Goal: Task Accomplishment & Management: Complete application form

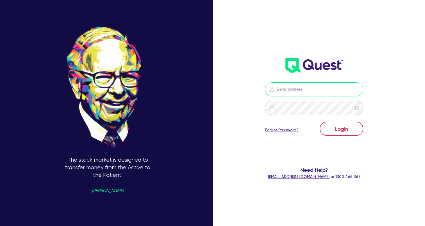
type input "wye@theglobalbeautygroup.com"
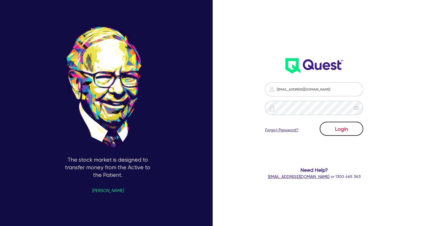
click at [357, 129] on button "Login" at bounding box center [342, 129] width 44 height 14
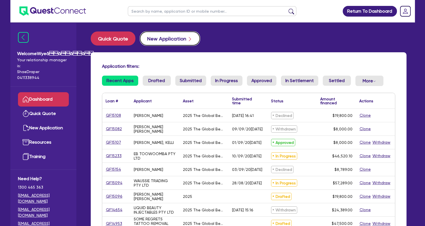
click at [161, 35] on button "New Application" at bounding box center [170, 38] width 60 height 14
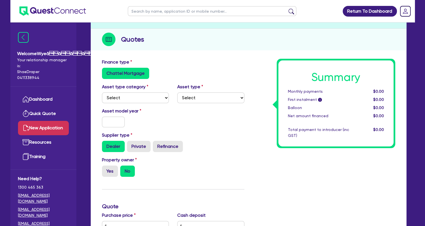
scroll to position [28, 0]
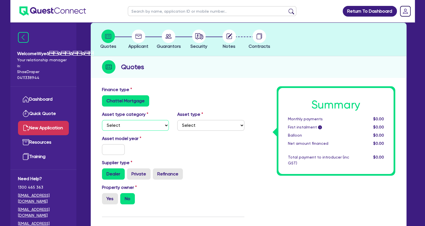
click at [134, 126] on select "Select Cars and light trucks Primary assets Secondary assets Tertiary assets" at bounding box center [135, 125] width 67 height 11
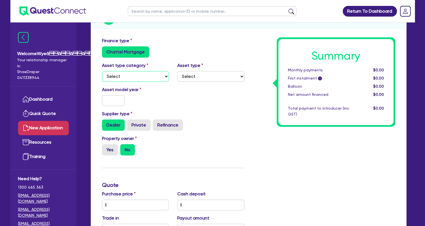
scroll to position [84, 0]
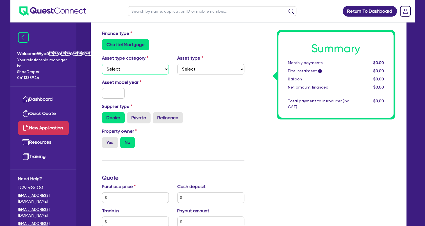
click at [140, 67] on select "Select Cars and light trucks Primary assets Secondary assets Tertiary assets" at bounding box center [135, 69] width 67 height 11
select select "TERTIARY_ASSETS"
click at [102, 64] on select "Select Cars and light trucks Primary assets Secondary assets Tertiary assets" at bounding box center [135, 69] width 67 height 11
click at [194, 71] on select "Select Beauty equipment IT equipment IT software Watercraft Other" at bounding box center [210, 69] width 67 height 11
select select "BEAUTY_EQUIPMENT"
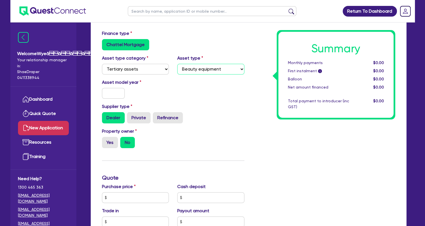
click at [177, 64] on select "Select Beauty equipment IT equipment IT software Watercraft Other" at bounding box center [210, 69] width 67 height 11
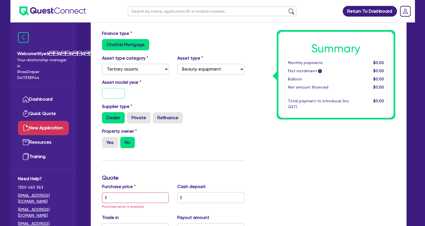
click at [121, 92] on input "text" at bounding box center [113, 93] width 23 height 11
type input "2025"
click at [128, 200] on input "text" at bounding box center [135, 197] width 67 height 11
paste input "68,189.00"
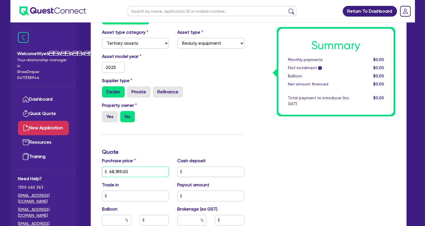
scroll to position [168, 0]
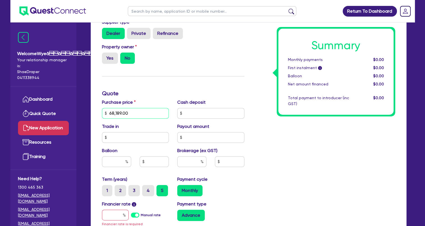
type input "68,189.00"
click at [192, 161] on input "text" at bounding box center [191, 161] width 29 height 11
type input "4"
click at [111, 212] on input "text" at bounding box center [115, 214] width 27 height 11
type input "1"
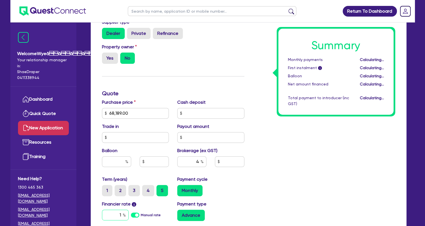
type input "2,727.56"
type input "17.95"
type input "2,727.56"
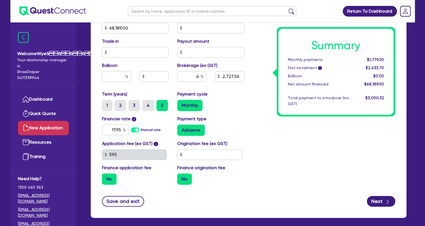
scroll to position [279, 0]
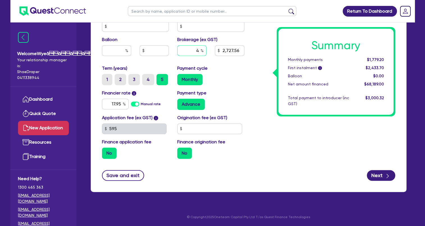
click at [200, 50] on input "4" at bounding box center [191, 50] width 29 height 11
type input "4.5"
click at [200, 50] on input "4.5" at bounding box center [191, 50] width 29 height 11
type input "3,068.51"
type input "4"
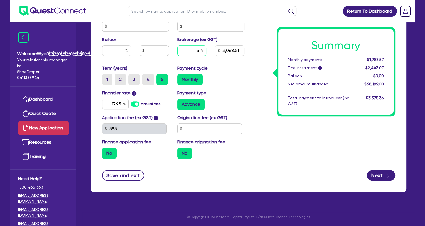
type input "5"
click at [379, 177] on button "Next" at bounding box center [381, 175] width 28 height 11
type input "3,409.45"
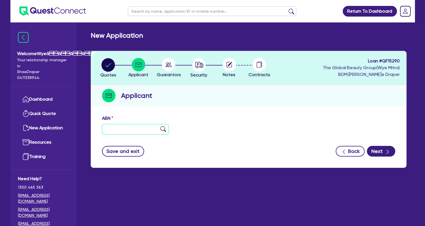
click at [139, 131] on input "text" at bounding box center [135, 129] width 67 height 11
paste input "68 249 573 923"
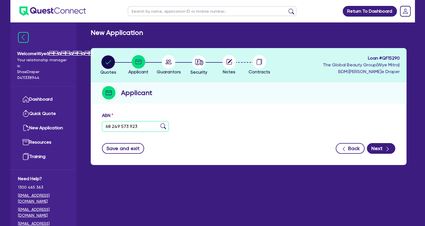
scroll to position [22, 0]
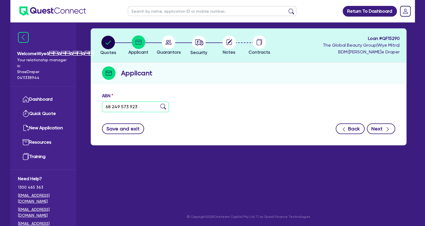
type input "68 249 573 923"
click at [390, 127] on icon "button" at bounding box center [388, 129] width 6 height 6
type input "[PERSON_NAME]"
type input "THE CONTOUR HUB"
select select "SOLE_TRADER"
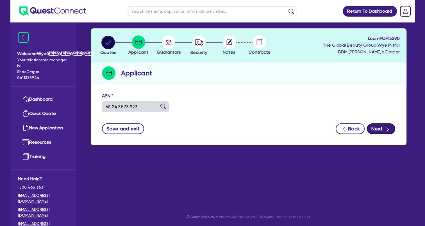
type input "[DATE]"
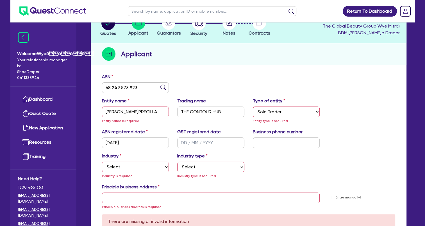
scroll to position [51, 0]
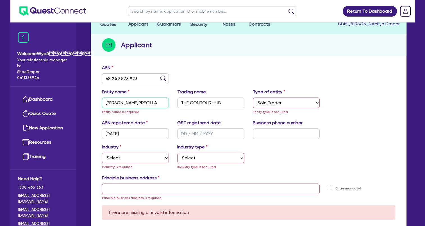
click at [163, 102] on input "[PERSON_NAME]" at bounding box center [135, 102] width 67 height 11
click at [224, 101] on input "THE CONTOUR HUB" at bounding box center [210, 102] width 67 height 11
click at [302, 101] on select "Select Sole Trader Company Partnership Trust" at bounding box center [286, 102] width 67 height 11
click at [253, 97] on select "Select Sole Trader Company Partnership Trust" at bounding box center [286, 102] width 67 height 11
click at [140, 133] on input "[DATE]" at bounding box center [135, 133] width 67 height 11
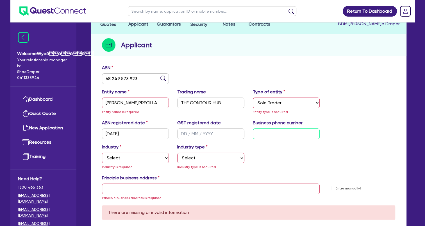
click at [272, 135] on input "text" at bounding box center [286, 133] width 67 height 11
paste input "04 2320 2031"
drag, startPoint x: 291, startPoint y: 133, endPoint x: 246, endPoint y: 134, distance: 45.2
click at [247, 134] on div "ABN registered date 13/03/2024 GST registered date Business phone number 04 232…" at bounding box center [249, 131] width 302 height 24
paste input "9103 5622"
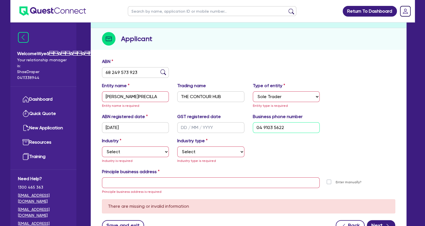
scroll to position [107, 0]
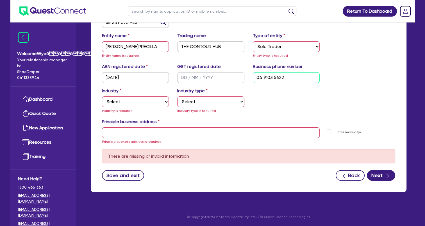
type input "04 9103 5622"
click at [136, 99] on select "Select Accomodation & Food Services Administrative & Support Services Agricultu…" at bounding box center [135, 101] width 67 height 11
select select "HEALTH_BEAUTY"
click at [102, 96] on select "Select Accomodation & Food Services Administrative & Support Services Agricultu…" at bounding box center [135, 101] width 67 height 11
click at [199, 102] on select "Select Chiropractic, Osteopathic Services Cosmetics Supplies Day Spas, Health R…" at bounding box center [210, 101] width 67 height 11
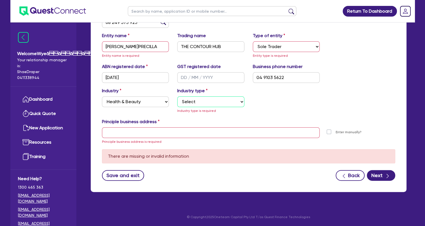
select select "HAIR_BEAUTY_SALONS"
click at [177, 103] on select "Select Chiropractic, Osteopathic Services Cosmetics Supplies Day Spas, Health R…" at bounding box center [210, 101] width 67 height 11
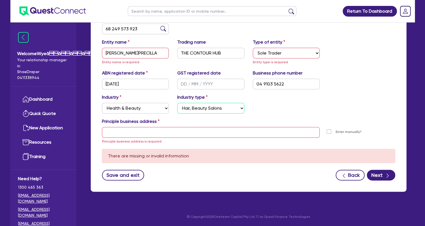
scroll to position [100, 0]
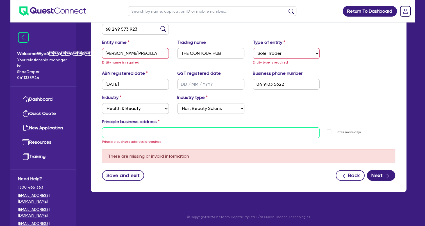
click at [163, 135] on input "text" at bounding box center [211, 132] width 218 height 11
paste input "Shop 2/27 Justin St Smithfield, NSW 2164 Australia"
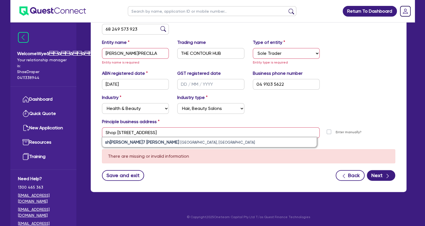
drag, startPoint x: 203, startPoint y: 139, endPoint x: 201, endPoint y: 141, distance: 3.2
click at [203, 139] on li "shop 2/27 Justin St Smithfield NSW 2164, Australia" at bounding box center [209, 142] width 214 height 10
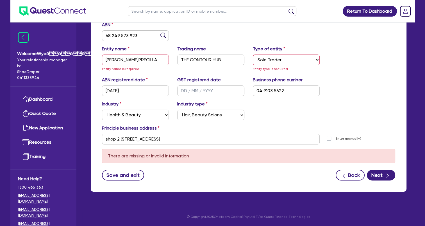
scroll to position [93, 0]
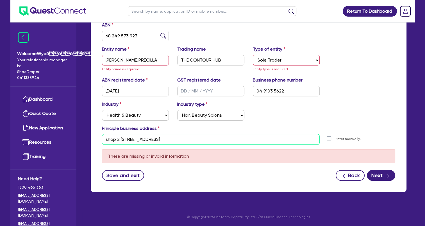
click at [120, 139] on input "shop 2 [STREET_ADDRESS][PERSON_NAME]" at bounding box center [211, 139] width 218 height 11
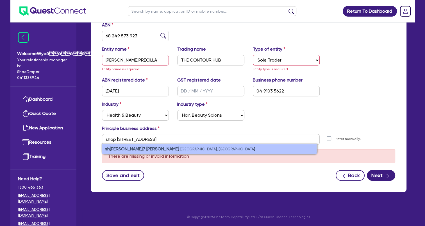
click at [134, 148] on strong "shop 2/27 Justin St" at bounding box center [142, 148] width 74 height 5
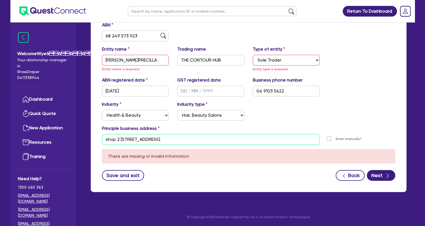
click at [108, 142] on input "shop 2 [STREET_ADDRESS][PERSON_NAME]" at bounding box center [211, 139] width 218 height 11
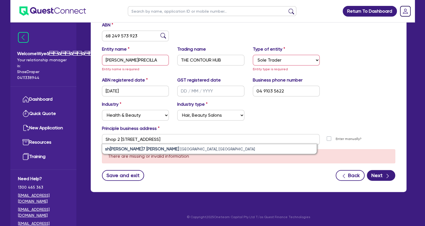
click at [358, 106] on div "Industry Select Accomodation & Food Services Administrative & Support Services …" at bounding box center [249, 113] width 302 height 24
click at [244, 132] on div "Principle business address" at bounding box center [249, 129] width 302 height 9
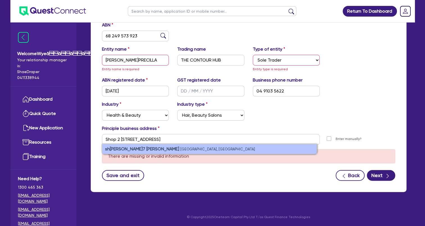
click at [235, 148] on li "shop 2/27 Justin St Smithfield NSW 2164, Australia" at bounding box center [209, 149] width 214 height 10
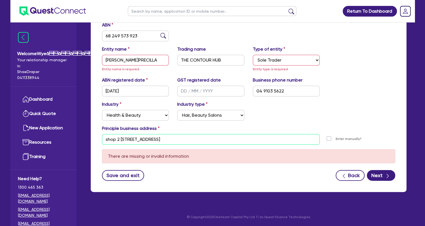
click at [107, 139] on input "shop 2 [STREET_ADDRESS][PERSON_NAME]" at bounding box center [211, 139] width 218 height 11
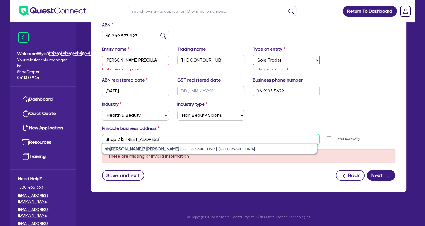
click at [121, 139] on input "Shop 2 27 Justin St Smithfield NSW 2164" at bounding box center [211, 139] width 218 height 11
click at [295, 142] on input "Shop 2/27 Justin St Smithfield NSW 2164" at bounding box center [211, 139] width 218 height 11
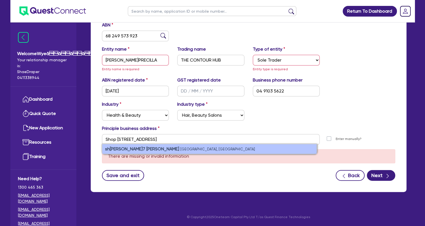
click at [288, 144] on li "shop 2/27 Justin St Smithfield NSW 2164, Australia" at bounding box center [209, 149] width 214 height 10
type input "shop 2 [STREET_ADDRESS][PERSON_NAME]"
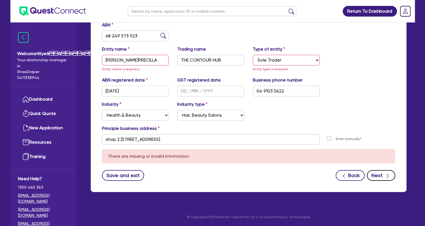
click at [382, 174] on button "Next" at bounding box center [381, 175] width 28 height 11
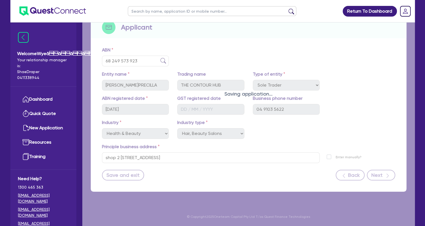
scroll to position [68, 0]
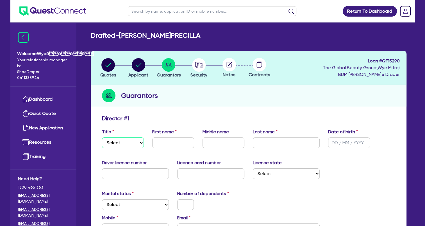
click at [136, 144] on select "Select Mr Mrs Ms Miss Dr" at bounding box center [123, 142] width 42 height 11
select select "MS"
click at [102, 137] on select "Select Mr Mrs Ms Miss Dr" at bounding box center [123, 142] width 42 height 11
click at [173, 139] on input "text" at bounding box center [173, 142] width 42 height 11
type input "p"
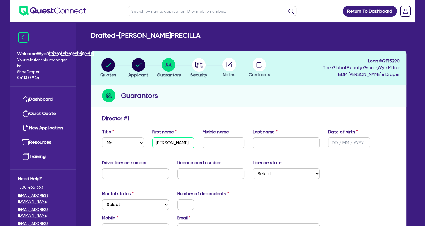
type input "[PERSON_NAME]"
type input "Sharp"
click at [222, 101] on div "Guarantors" at bounding box center [249, 96] width 316 height 22
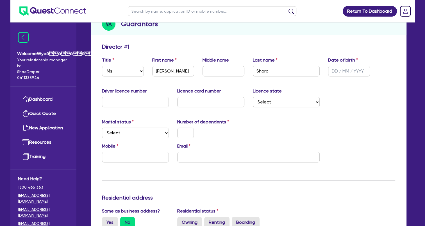
scroll to position [84, 0]
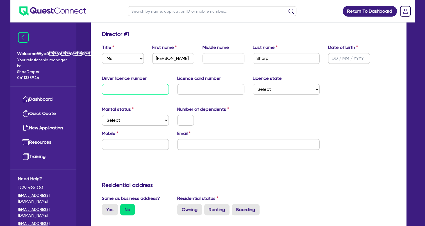
click at [134, 88] on input "text" at bounding box center [135, 89] width 67 height 11
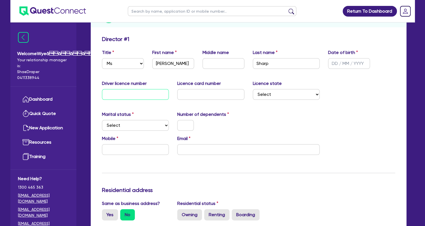
scroll to position [56, 0]
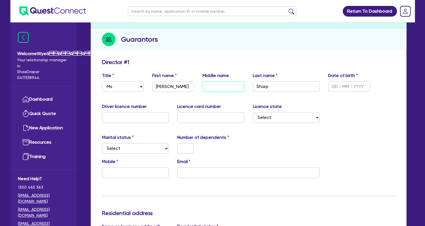
click at [211, 86] on input "text" at bounding box center [223, 86] width 42 height 11
type input "[PERSON_NAME]"
click at [143, 119] on input "text" at bounding box center [135, 117] width 67 height 11
type input "13726474"
type input "2056235307"
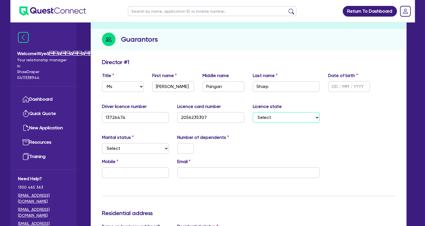
click at [311, 117] on select "Select NSW VIC QLD TAS ACT SA NT WA" at bounding box center [286, 117] width 67 height 11
select select "[GEOGRAPHIC_DATA]"
click at [253, 112] on select "Select NSW VIC QLD TAS ACT SA NT WA" at bounding box center [286, 117] width 67 height 11
click at [141, 149] on select "Select Single Married De Facto / Partner" at bounding box center [135, 148] width 67 height 11
select select "DE_FACTO"
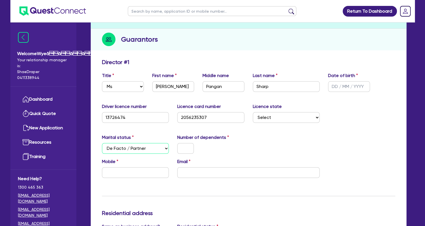
click at [102, 143] on select "Select Single Married De Facto / Partner" at bounding box center [135, 148] width 67 height 11
click at [190, 149] on input "text" at bounding box center [185, 148] width 17 height 11
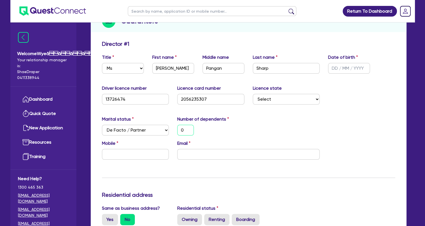
scroll to position [84, 0]
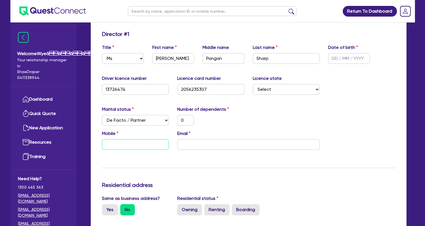
click at [127, 143] on input "text" at bounding box center [135, 144] width 67 height 11
paste input "0423 202 031"
type input "0"
type input "0423 202 031"
click at [188, 146] on input "email" at bounding box center [248, 144] width 142 height 11
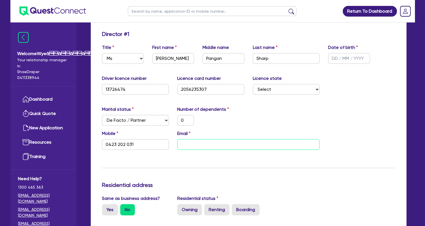
paste input "[PERSON_NAME][EMAIL_ADDRESS][DOMAIN_NAME]"
type input "0"
type input "0423 202 031"
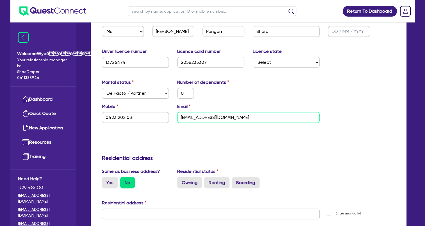
scroll to position [140, 0]
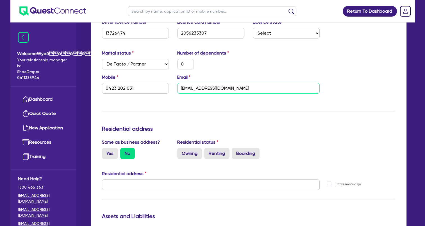
type input "[PERSON_NAME][EMAIL_ADDRESS][DOMAIN_NAME]"
click at [129, 153] on label "No" at bounding box center [127, 153] width 15 height 11
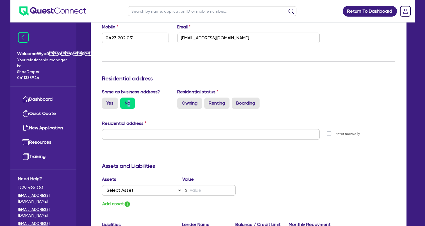
scroll to position [253, 0]
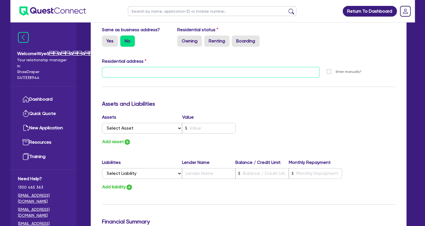
click at [135, 69] on input "text" at bounding box center [211, 72] width 218 height 11
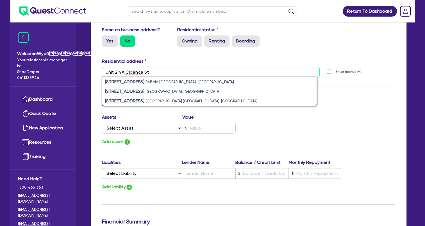
type input "Unit 2 4A Claence St"
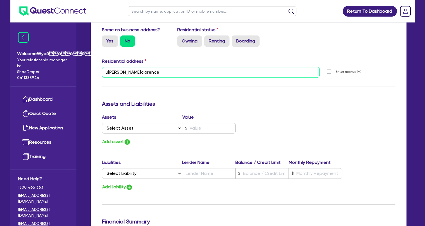
click at [113, 70] on input "unit 49A clarence" at bounding box center [211, 72] width 218 height 11
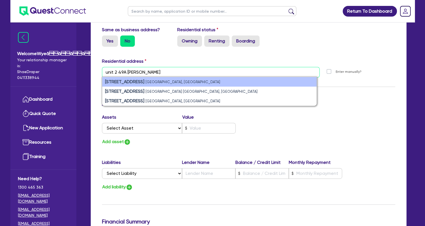
type input "unit 2 49A clarence"
click at [140, 83] on strong "unit 2/49A Clarence Street" at bounding box center [124, 81] width 39 height 5
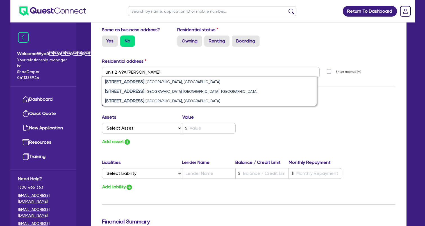
type input "0"
type input "0423 202 031"
type input "[STREET_ADDRESS][PERSON_NAME]"
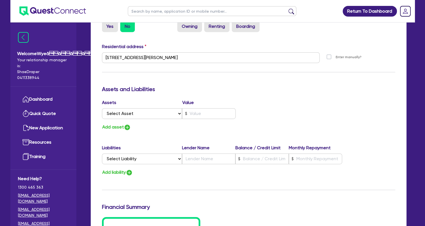
scroll to position [281, 0]
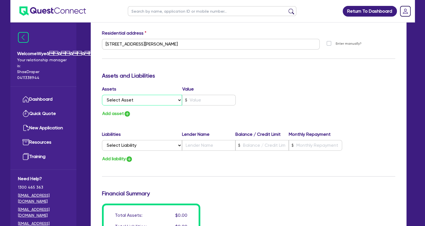
click at [149, 101] on select "Select Asset Cash Property Investment property Vehicle Truck Trailer Equipment …" at bounding box center [142, 100] width 80 height 11
select select "CASH"
click at [102, 95] on select "Select Asset Cash Property Investment property Vehicle Truck Trailer Equipment …" at bounding box center [142, 100] width 80 height 11
type input "0"
type input "0423 202 031"
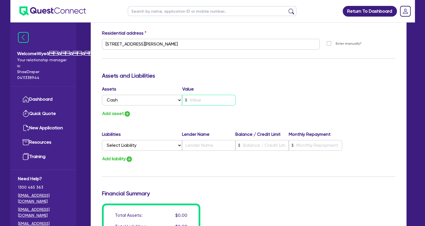
click at [190, 101] on input "text" at bounding box center [209, 100] width 54 height 11
type input "0"
type input "0423 202 031"
type input "4"
type input "0"
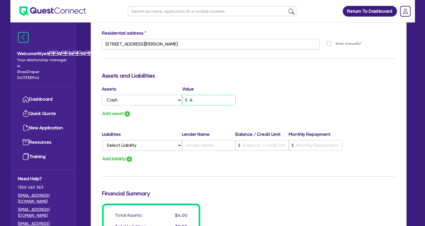
type input "0423 202 031"
type input "45"
type input "0"
type input "0423 202 031"
type input "450"
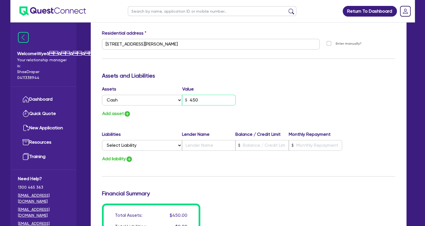
type input "0"
type input "0423 202 031"
type input "4,500"
type input "0"
type input "0423 202 031"
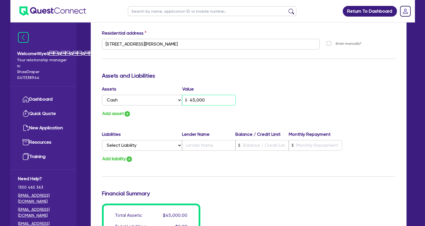
type input "45,000"
click at [128, 115] on img "button" at bounding box center [127, 113] width 7 height 7
type input "0"
type input "0423 202 031"
type input "45,000"
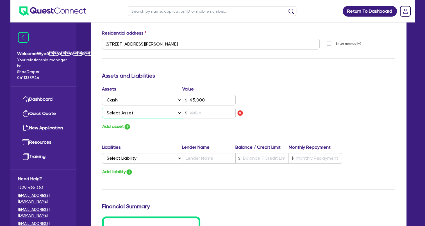
click at [128, 115] on select "Select Asset Cash Property Investment property Vehicle Truck Trailer Equipment …" at bounding box center [142, 113] width 80 height 11
select select "PROPERTY"
click at [102, 108] on select "Select Asset Cash Property Investment property Vehicle Truck Trailer Equipment …" at bounding box center [142, 113] width 80 height 11
type input "0"
type input "0423 202 031"
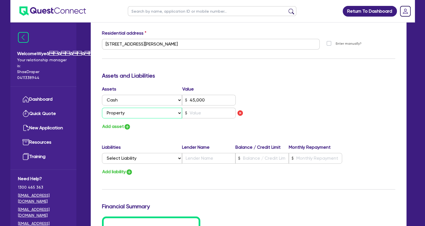
type input "45,000"
click at [192, 115] on input "text" at bounding box center [209, 113] width 54 height 11
type input "0"
type input "0423 202 031"
type input "45,000"
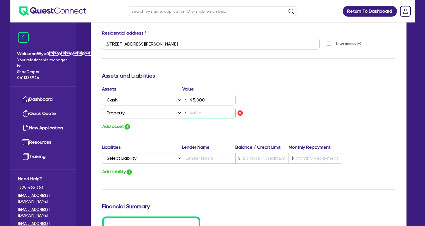
type input "1"
type input "0"
type input "0423 202 031"
type input "45,000"
type input "13"
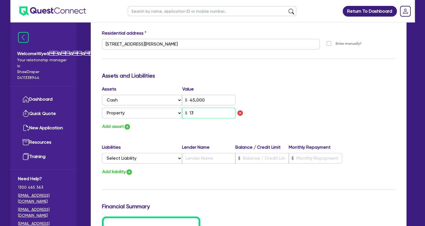
type input "0"
type input "0423 202 031"
type input "45,000"
type input "130"
type input "0"
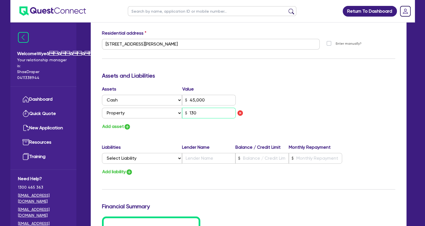
type input "0423 202 031"
type input "45,000"
type input "1,300"
type input "0"
type input "0423 202 031"
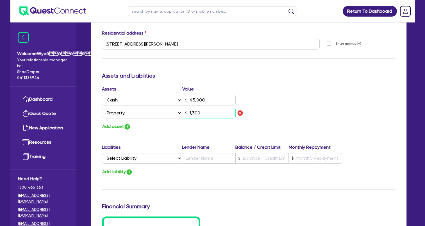
type input "45,000"
type input "13,000"
type input "0"
type input "0423 202 031"
type input "45,000"
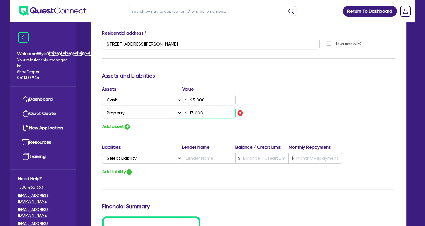
type input "130,000"
type input "0"
type input "0423 202 031"
type input "45,000"
type input "1,300,000"
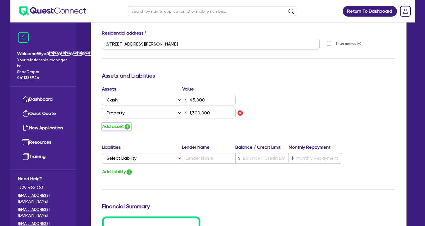
click at [126, 127] on img "button" at bounding box center [127, 126] width 7 height 7
type input "0"
type input "0423 202 031"
type input "45,000"
type input "1,300,000"
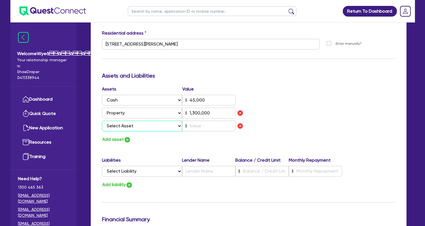
click at [127, 126] on select "Select Asset Cash Property Investment property Vehicle Truck Trailer Equipment …" at bounding box center [142, 125] width 80 height 11
select select "INVESTMENT_PROPERTY"
click at [102, 120] on select "Select Asset Cash Property Investment property Vehicle Truck Trailer Equipment …" at bounding box center [142, 125] width 80 height 11
type input "0"
type input "0423 202 031"
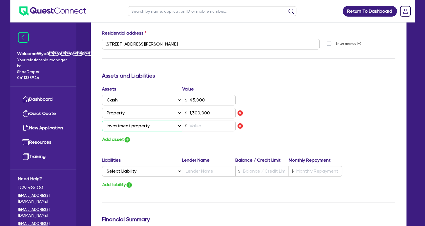
type input "45,000"
type input "1,300,000"
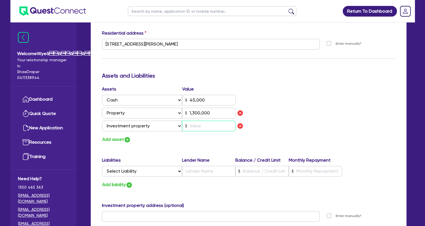
click at [193, 128] on input "text" at bounding box center [209, 125] width 54 height 11
type input "0"
type input "0423 202 031"
type input "45,000"
type input "1,300,000"
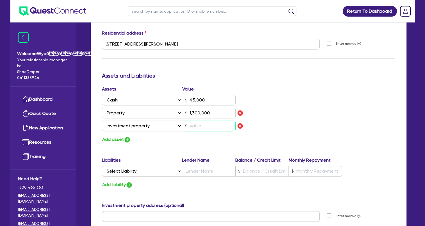
type input "5"
type input "0"
type input "0423 202 031"
type input "45,000"
type input "1,300,000"
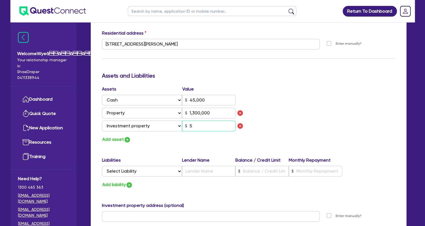
type input "52"
type input "0"
type input "0423 202 031"
type input "45,000"
type input "1,300,000"
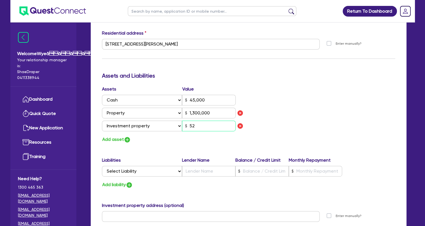
type input "520"
type input "0"
type input "0423 202 031"
type input "45,000"
type input "1,300,000"
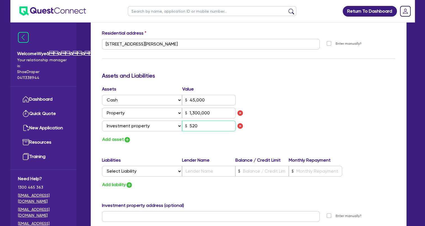
type input "5,200"
type input "0"
type input "0423 202 031"
type input "45,000"
type input "1,300,000"
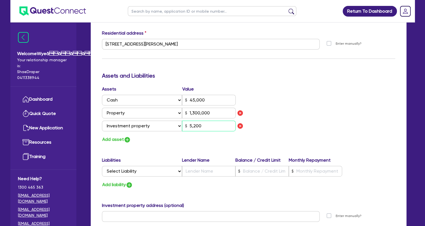
type input "52,000"
type input "0"
type input "0423 202 031"
type input "45,000"
type input "1,300,000"
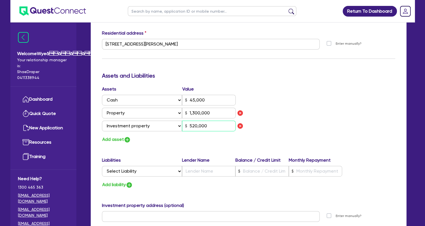
type input "520,000"
click at [128, 140] on img "button" at bounding box center [127, 139] width 7 height 7
type input "0"
type input "0423 202 031"
type input "45,000"
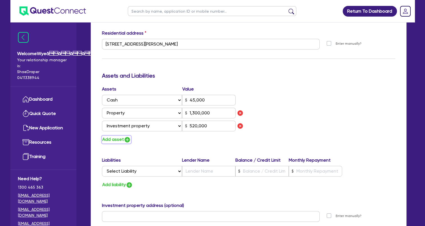
type input "1,300,000"
type input "520,000"
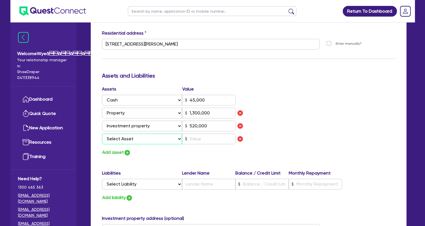
click at [128, 140] on select "Select Asset Cash Property Investment property Vehicle Truck Trailer Equipment …" at bounding box center [142, 138] width 80 height 11
select select "VEHICLE"
click at [102, 133] on select "Select Asset Cash Property Investment property Vehicle Truck Trailer Equipment …" at bounding box center [142, 138] width 80 height 11
type input "0"
type input "0423 202 031"
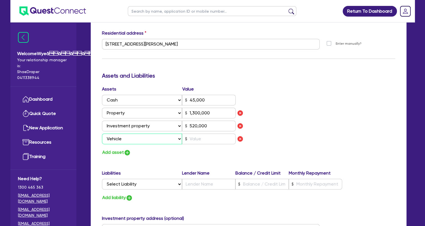
type input "45,000"
type input "1,300,000"
type input "520,000"
click at [195, 138] on input "text" at bounding box center [209, 138] width 54 height 11
type input "0"
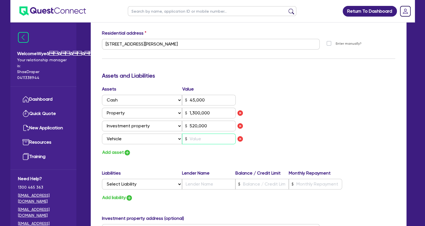
type input "0423 202 031"
type input "45,000"
type input "1,300,000"
type input "520,000"
type input "1"
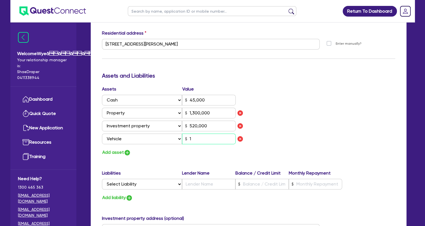
type input "0"
type input "0423 202 031"
type input "45,000"
type input "1,300,000"
type input "520,000"
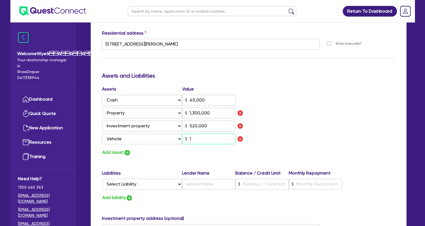
type input "16"
type input "0"
type input "0423 202 031"
type input "45,000"
type input "1,300,000"
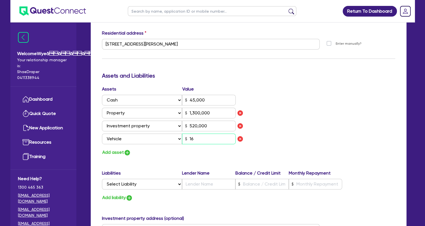
type input "520,000"
type input "160"
type input "0"
type input "0423 202 031"
type input "45,000"
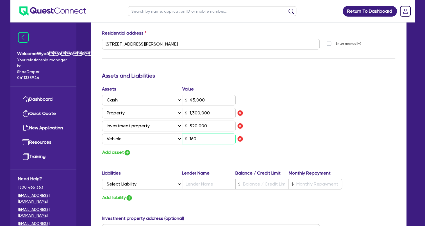
type input "1,300,000"
type input "520,000"
type input "1,600"
type input "0"
type input "0423 202 031"
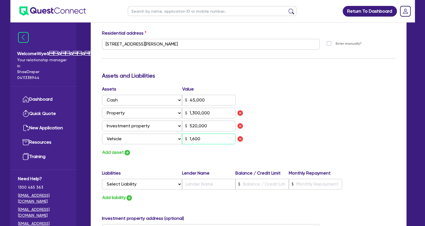
type input "45,000"
type input "1,300,000"
type input "520,000"
type input "16,000"
click at [125, 154] on img "button" at bounding box center [127, 152] width 7 height 7
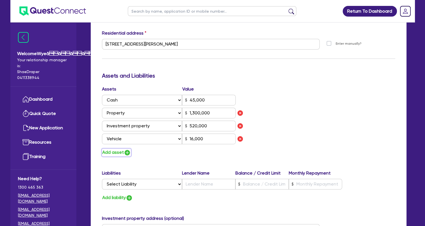
type input "0"
type input "0423 202 031"
type input "45,000"
type input "1,300,000"
type input "520,000"
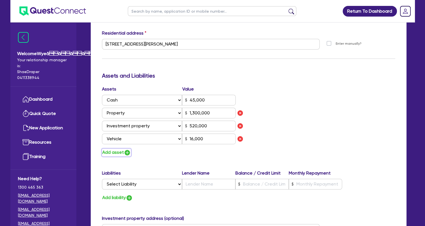
type input "16,000"
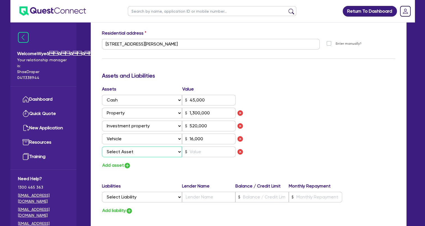
click at [128, 153] on select "Select Asset Cash Property Investment property Vehicle Truck Trailer Equipment …" at bounding box center [142, 151] width 80 height 11
select select "OTHER"
click at [102, 146] on select "Select Asset Cash Property Investment property Vehicle Truck Trailer Equipment …" at bounding box center [142, 151] width 80 height 11
type input "0"
type input "0423 202 031"
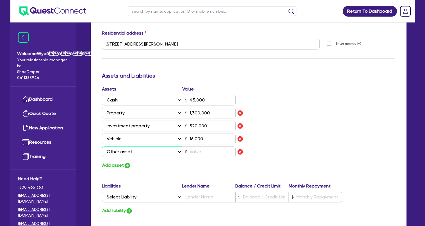
type input "45,000"
type input "1,300,000"
type input "520,000"
type input "16,000"
click at [130, 151] on select "Select Asset Cash Property Investment property Vehicle Truck Trailer Equipment …" at bounding box center [142, 151] width 80 height 11
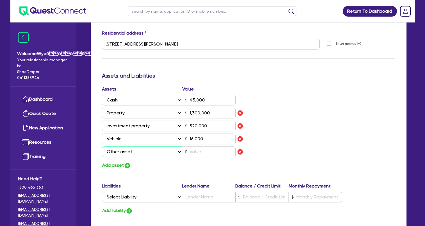
select select "HOUSEHOLD_PERSONAL"
click at [102, 146] on select "Select Asset Cash Property Investment property Vehicle Truck Trailer Equipment …" at bounding box center [142, 151] width 80 height 11
type input "0"
type input "0423 202 031"
type input "45,000"
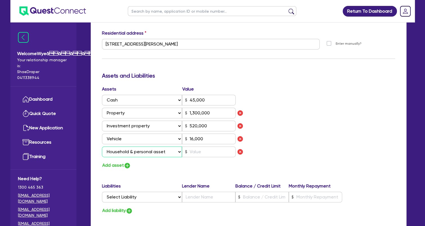
type input "1,300,000"
type input "520,000"
type input "16,000"
click at [197, 153] on input "text" at bounding box center [209, 151] width 54 height 11
type input "0"
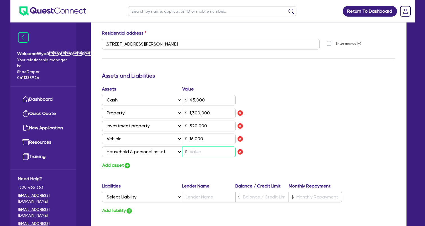
type input "0423 202 031"
type input "45,000"
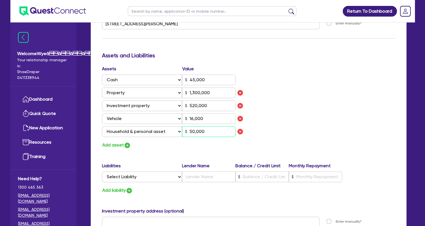
scroll to position [337, 0]
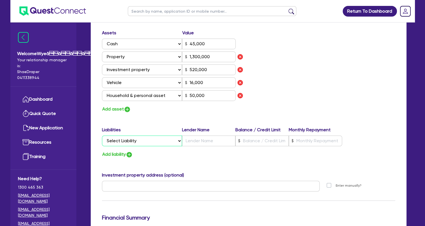
click at [142, 140] on select "Select Liability Credit card Mortgage Investment property loan Vehicle loan Tru…" at bounding box center [142, 140] width 80 height 11
click at [149, 117] on div "Update residential status for Director #1 Boarding is only acceptable when the …" at bounding box center [248, 26] width 293 height 496
click at [146, 140] on select "Select Liability Credit card Mortgage Investment property loan Vehicle loan Tru…" at bounding box center [142, 140] width 80 height 11
click at [166, 120] on div "Update residential status for Director #1 Boarding is only acceptable when the …" at bounding box center [248, 26] width 293 height 496
click at [117, 111] on button "Add asset" at bounding box center [116, 109] width 29 height 8
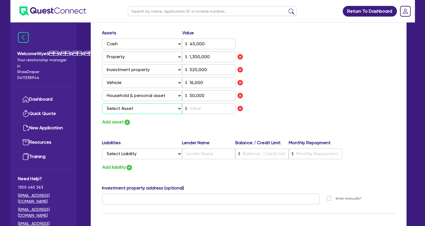
click at [125, 108] on select "Select Asset Cash Property Investment property Vehicle Truck Trailer Equipment …" at bounding box center [142, 108] width 80 height 11
click at [102, 103] on select "Select Asset Cash Property Investment property Vehicle Truck Trailer Equipment …" at bounding box center [142, 108] width 80 height 11
click at [192, 108] on input "text" at bounding box center [209, 108] width 54 height 11
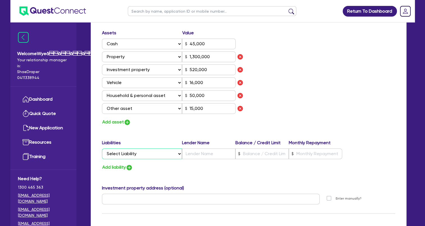
click at [179, 151] on select "Select Liability Credit card Mortgage Investment property loan Vehicle loan Tru…" at bounding box center [142, 153] width 80 height 11
click at [102, 148] on select "Select Liability Credit card Mortgage Investment property loan Vehicle loan Tru…" at bounding box center [142, 153] width 80 height 11
click at [202, 152] on input "text" at bounding box center [208, 153] width 53 height 11
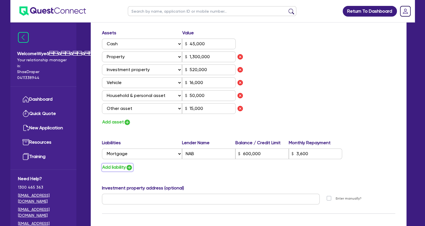
click at [125, 166] on button "Add liability" at bounding box center [117, 167] width 31 height 8
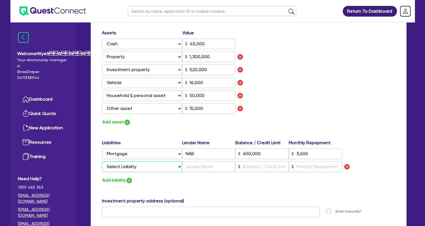
click at [126, 166] on select "Select Liability Credit card Mortgage Investment property loan Vehicle loan Tru…" at bounding box center [142, 166] width 80 height 11
click at [102, 161] on select "Select Liability Credit card Mortgage Investment property loan Vehicle loan Tru…" at bounding box center [142, 166] width 80 height 11
click at [192, 166] on input "text" at bounding box center [208, 166] width 53 height 11
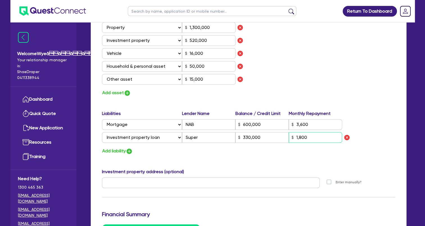
scroll to position [421, 0]
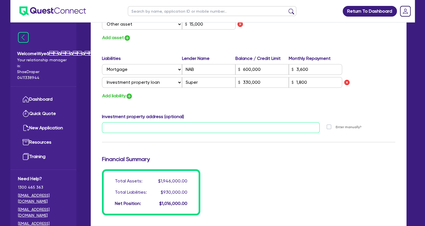
click at [151, 128] on input "text" at bounding box center [211, 127] width 218 height 11
paste input "702/12A Carson Lane, St Marys, NSW 2760"
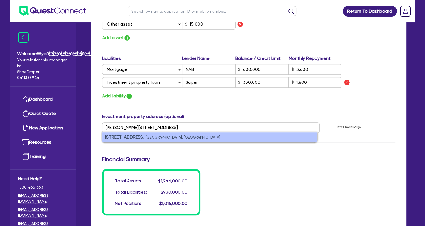
click at [144, 138] on strong "702/12a Carson Lane" at bounding box center [124, 136] width 39 height 5
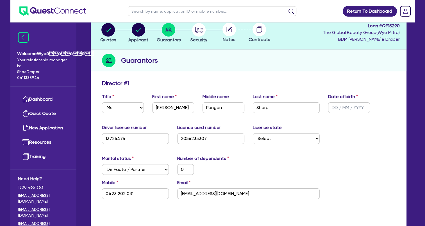
scroll to position [26, 0]
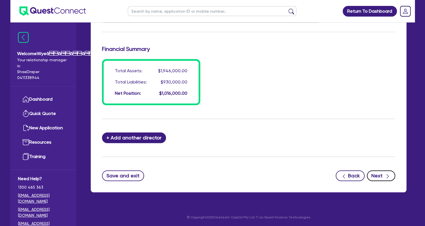
click at [385, 179] on button "Next" at bounding box center [381, 175] width 28 height 11
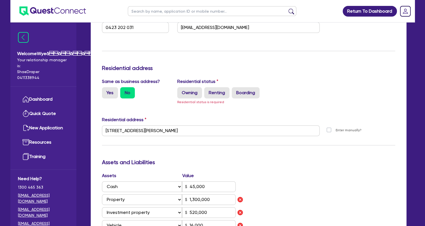
scroll to position [180, 0]
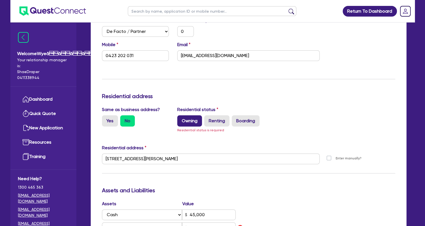
click at [191, 122] on label "Owning" at bounding box center [189, 120] width 25 height 11
click at [181, 119] on input "Owning" at bounding box center [179, 117] width 4 height 4
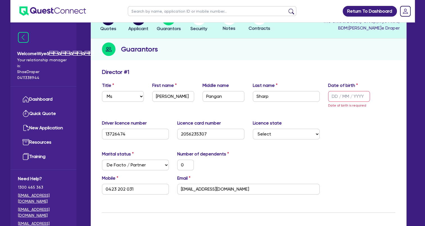
scroll to position [11, 0]
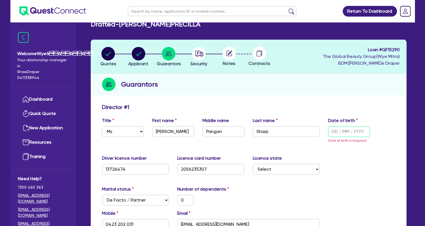
click at [340, 132] on input "text" at bounding box center [349, 131] width 42 height 11
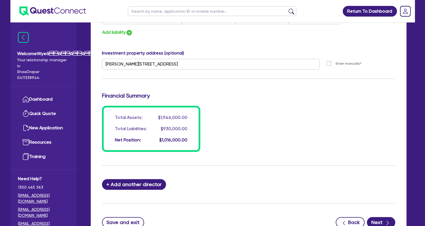
scroll to position [517, 0]
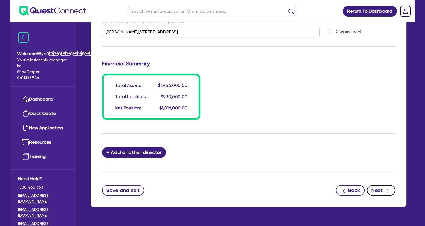
click at [383, 192] on button "Next" at bounding box center [381, 190] width 28 height 11
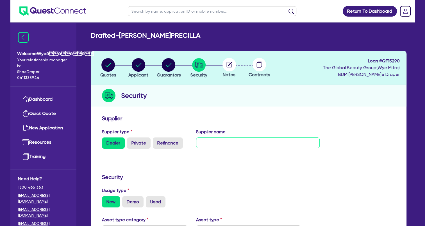
click at [251, 144] on input "text" at bounding box center [258, 142] width 124 height 11
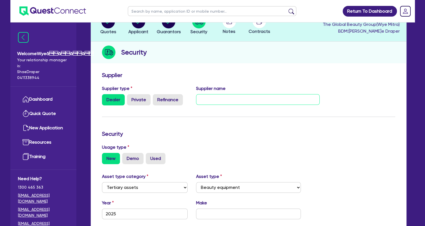
scroll to position [112, 0]
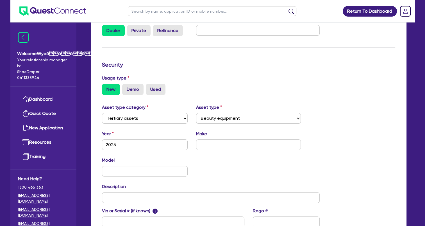
drag, startPoint x: 190, startPoint y: 81, endPoint x: 198, endPoint y: 106, distance: 26.3
click at [190, 82] on div "Usage type New Demo Used" at bounding box center [249, 85] width 302 height 20
click at [209, 146] on input "text" at bounding box center [248, 144] width 105 height 11
paste input "The Global Beauty Group"
click at [128, 170] on input "text" at bounding box center [145, 171] width 86 height 11
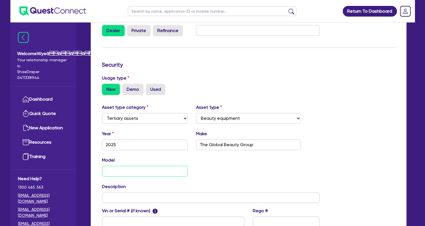
paste input "UltraLUX PRO"
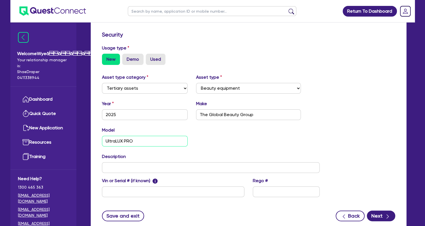
scroll to position [183, 0]
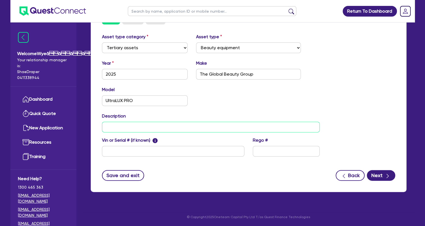
click at [128, 127] on input "text" at bounding box center [211, 127] width 218 height 11
paste input "Commercial IPL & Laser Beauty Equipment"
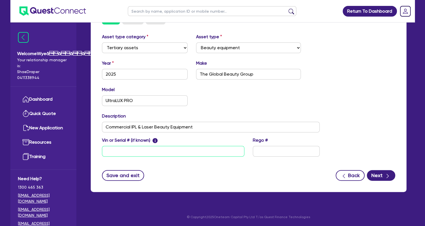
click at [142, 150] on input "text" at bounding box center [173, 151] width 142 height 11
paste input "UltraUX PRO S/N: D10W27P1103 MY:07/25"
drag, startPoint x: 131, startPoint y: 149, endPoint x: 76, endPoint y: 141, distance: 56.2
click at [76, 141] on div "Welcome Wyeââââ Your relationship manager is: Shae Draper 0411338944 Da…" at bounding box center [212, 21] width 404 height 409
drag, startPoint x: 175, startPoint y: 152, endPoint x: 145, endPoint y: 151, distance: 30.3
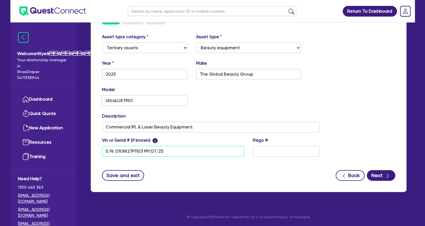
click at [145, 151] on input "S/N: D10W27P1103 MY:07/25" at bounding box center [173, 151] width 142 height 11
click at [389, 178] on div "button" at bounding box center [388, 175] width 6 height 7
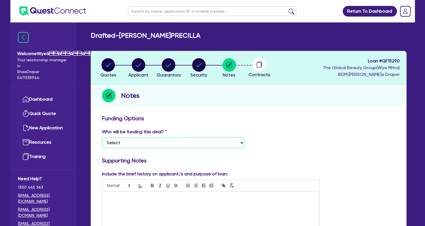
click at [232, 141] on select "Select I want Quest to fund 100% I will fund 100% I will co-fund with Quest Oth…" at bounding box center [173, 142] width 142 height 11
click at [102, 137] on select "Select I want Quest to fund 100% I will fund 100% I will co-fund with Quest Oth…" at bounding box center [173, 142] width 142 height 11
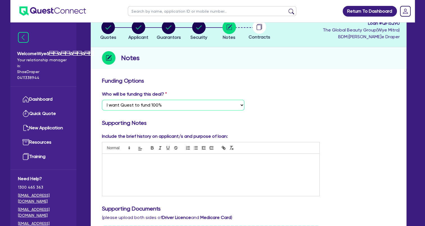
scroll to position [112, 0]
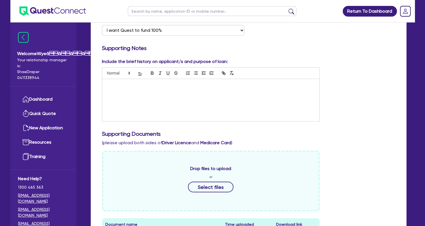
click at [200, 104] on div at bounding box center [210, 100] width 217 height 42
click at [202, 105] on div at bounding box center [210, 100] width 217 height 42
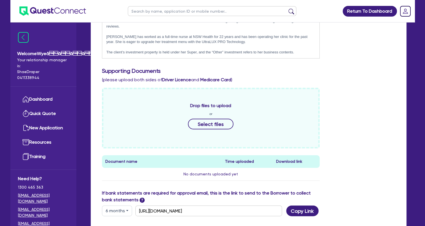
scroll to position [225, 0]
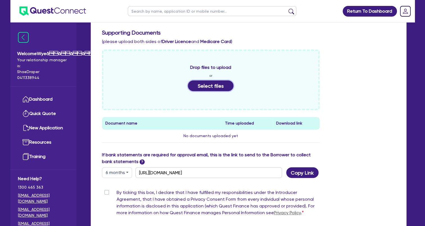
click at [213, 88] on button "Select files" at bounding box center [210, 85] width 45 height 11
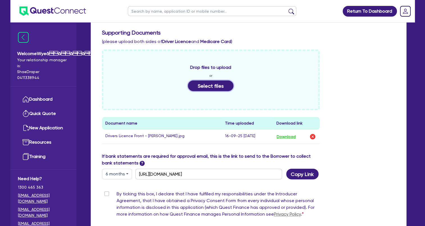
click at [199, 86] on button "Select files" at bounding box center [210, 85] width 45 height 11
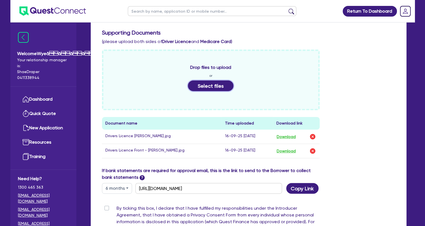
click at [216, 87] on button "Select files" at bounding box center [210, 85] width 45 height 11
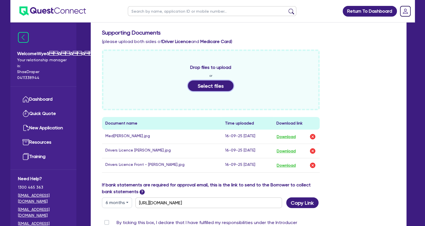
click at [214, 88] on button "Select files" at bounding box center [210, 85] width 45 height 11
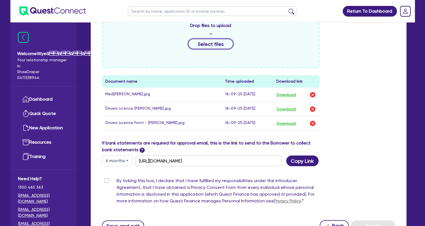
scroll to position [232, 0]
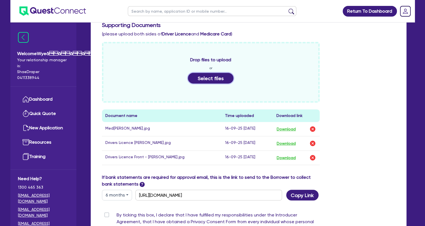
click at [204, 77] on button "Select files" at bounding box center [210, 78] width 45 height 11
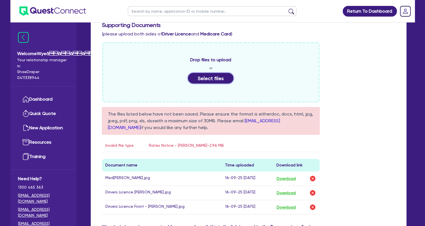
click at [206, 77] on button "Select files" at bounding box center [210, 78] width 45 height 11
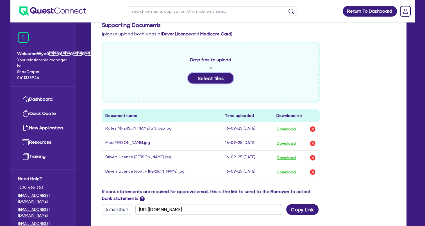
click at [224, 77] on button "Select files" at bounding box center [210, 78] width 45 height 11
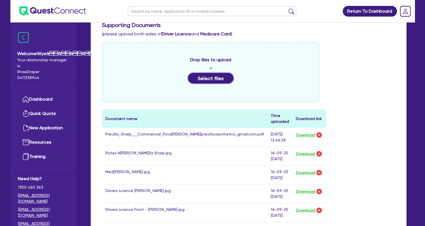
click at [204, 78] on button "Select files" at bounding box center [210, 78] width 45 height 11
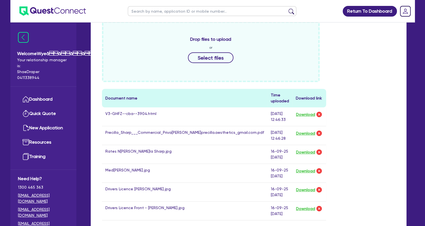
scroll to position [251, 0]
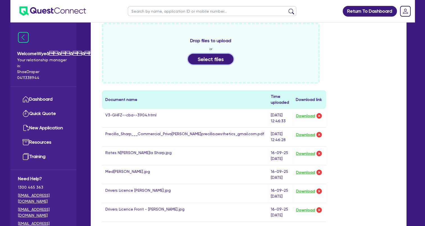
click at [206, 62] on button "Select files" at bounding box center [210, 59] width 45 height 11
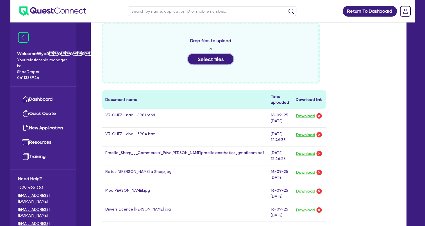
click at [204, 60] on button "Select files" at bounding box center [210, 59] width 45 height 11
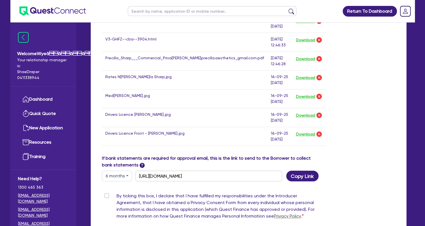
scroll to position [392, 0]
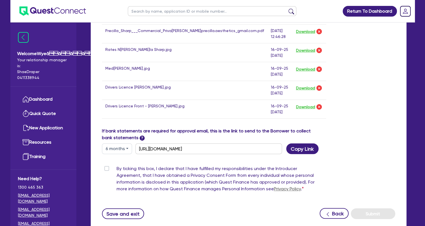
click at [117, 165] on label "By ticking this box, I declare that I have fulfilled my responsibilities under …" at bounding box center [218, 179] width 203 height 29
click at [106, 165] on input "By ticking this box, I declare that I have fulfilled my responsibilities under …" at bounding box center [104, 167] width 4 height 5
click at [369, 208] on button "Submit" at bounding box center [373, 213] width 44 height 11
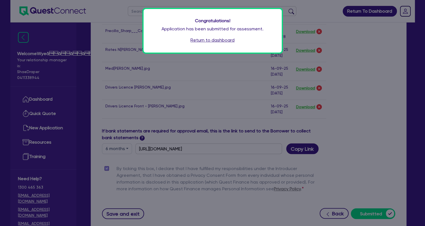
click at [219, 41] on link "Return to dashboard" at bounding box center [212, 40] width 44 height 7
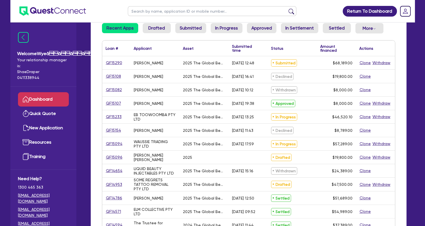
scroll to position [56, 0]
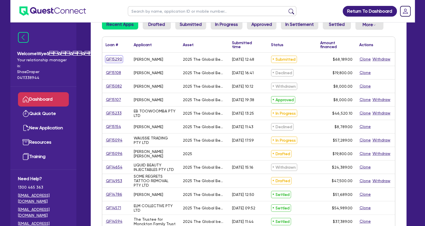
click at [114, 59] on link "QF15290" at bounding box center [114, 59] width 17 height 6
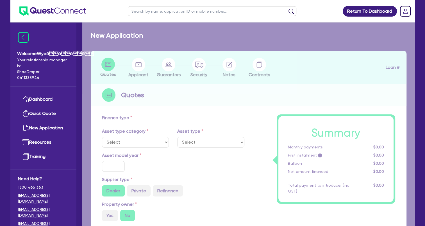
select select "TERTIARY_ASSETS"
type input "2025"
type input "68,189"
type input "5"
type input "3,409.45"
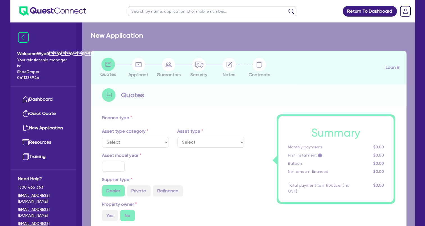
type input "17.95"
select select "BEAUTY_EQUIPMENT"
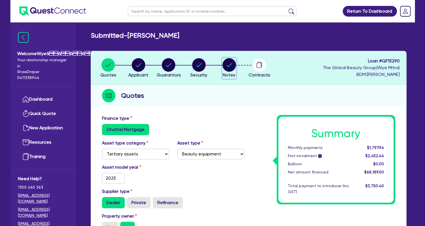
click at [232, 66] on circle "button" at bounding box center [228, 64] width 13 height 13
select select "Quest Finance - Own Book"
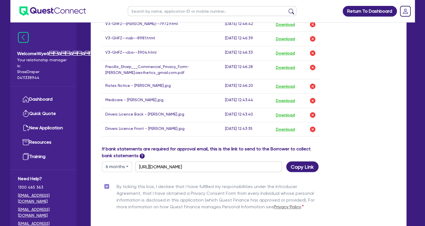
scroll to position [337, 0]
click at [312, 100] on img "button" at bounding box center [312, 100] width 7 height 7
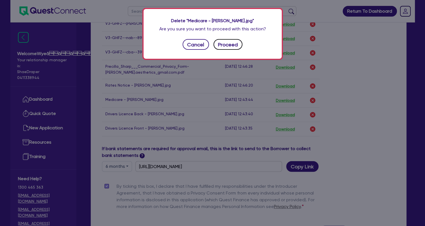
click at [218, 44] on button "Proceed" at bounding box center [227, 44] width 29 height 11
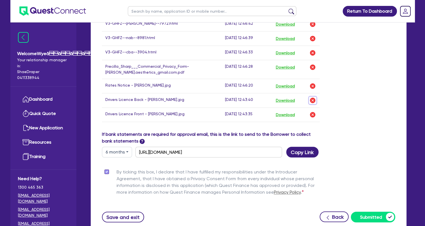
click at [311, 100] on img "button" at bounding box center [312, 100] width 7 height 7
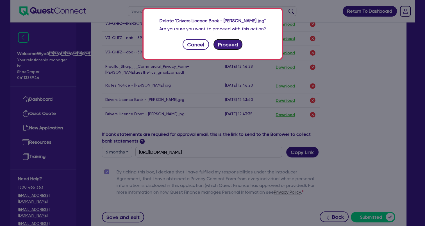
click at [221, 47] on button "Proceed" at bounding box center [227, 44] width 29 height 11
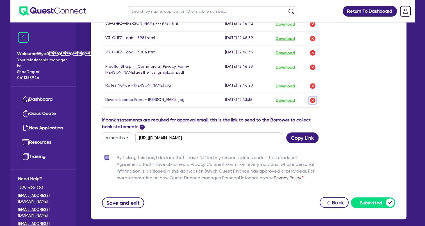
click at [313, 98] on img "button" at bounding box center [312, 100] width 7 height 7
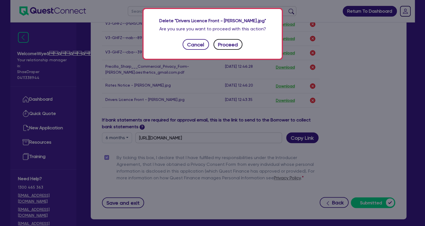
click at [233, 46] on button "Proceed" at bounding box center [227, 44] width 29 height 11
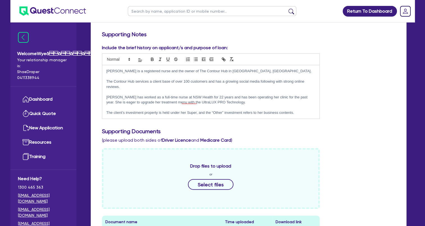
scroll to position [125, 0]
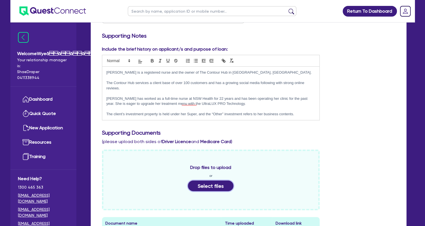
click at [208, 182] on button "Select files" at bounding box center [210, 185] width 45 height 11
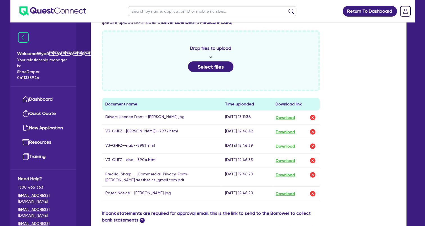
scroll to position [265, 0]
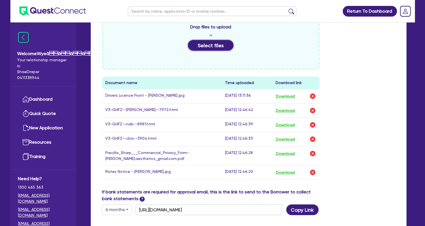
click at [210, 48] on button "Select files" at bounding box center [210, 45] width 45 height 11
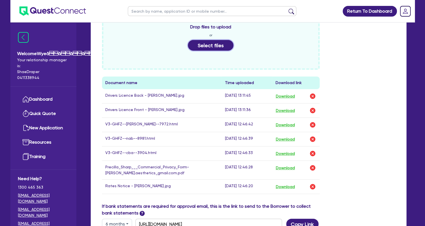
click at [205, 44] on button "Select files" at bounding box center [210, 45] width 45 height 11
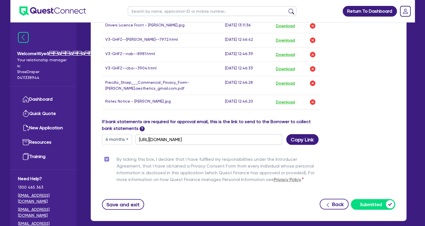
scroll to position [392, 0]
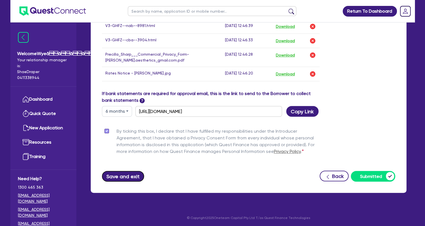
click at [134, 176] on button "Save and exit" at bounding box center [123, 176] width 42 height 11
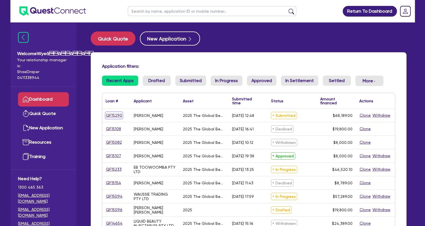
click at [116, 115] on link "QF15290" at bounding box center [114, 115] width 17 height 6
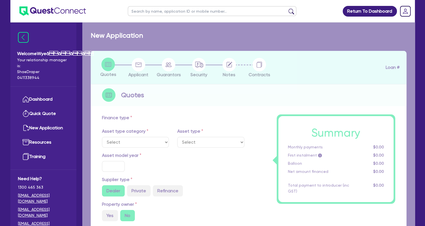
select select "TERTIARY_ASSETS"
type input "2025"
type input "68,189"
type input "5"
type input "3,409.45"
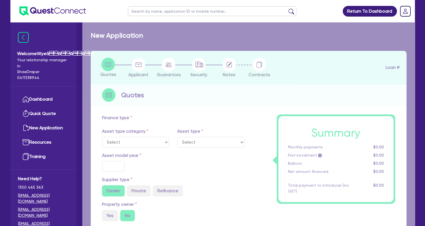
type input "17.95"
select select "BEAUTY_EQUIPMENT"
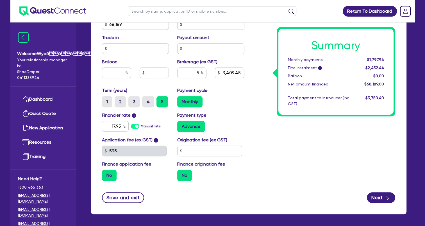
scroll to position [280, 0]
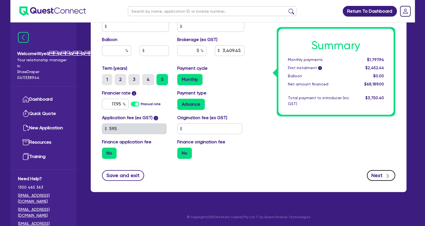
click at [384, 175] on div "button" at bounding box center [387, 175] width 6 height 7
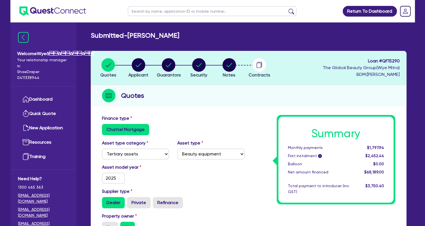
select select "SOLE_TRADER"
select select "HEALTH_BEAUTY"
select select "HAIR_BEAUTY_SALONS"
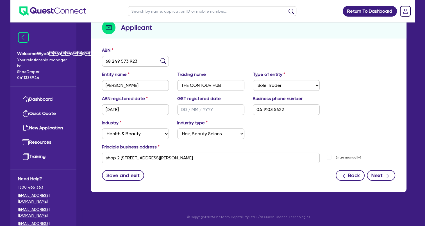
scroll to position [68, 0]
click at [382, 172] on button "Next" at bounding box center [381, 175] width 28 height 11
select select "MS"
select select "[GEOGRAPHIC_DATA]"
select select "DE_FACTO"
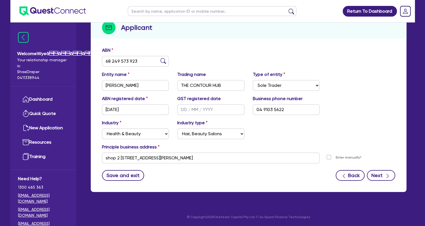
select select "CASH"
select select "PROPERTY"
select select "INVESTMENT_PROPERTY"
select select "VEHICLE"
select select "HOUSEHOLD_PERSONAL"
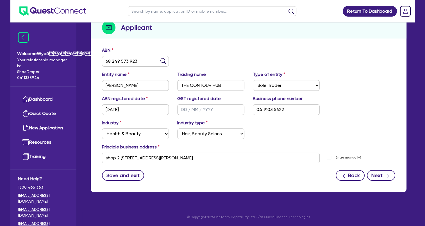
select select "OTHER"
select select "MORTGAGE"
select select "INVESTMENT_PROPERTY_LOAN"
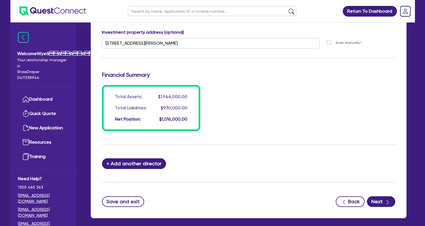
scroll to position [531, 0]
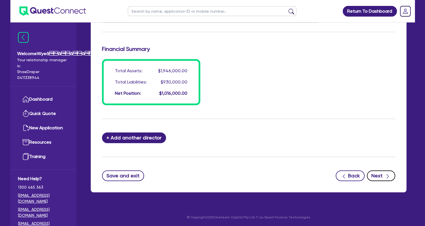
click at [381, 172] on button "Next" at bounding box center [381, 175] width 28 height 11
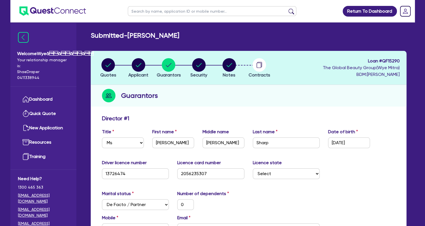
select select "TERTIARY_ASSETS"
select select "BEAUTY_EQUIPMENT"
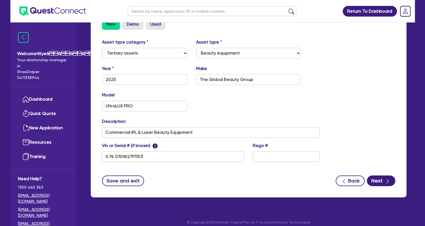
scroll to position [183, 0]
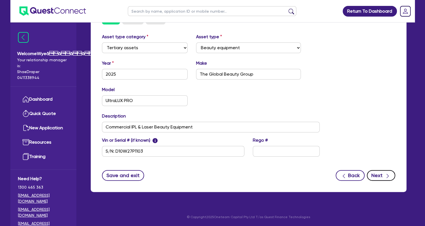
click at [379, 174] on button "Next" at bounding box center [381, 175] width 28 height 11
select select "Quest Finance - Own Book"
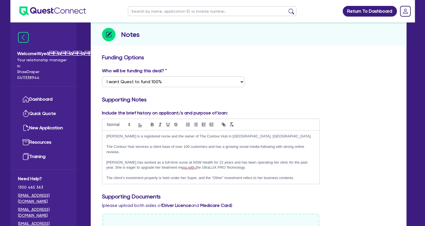
scroll to position [27, 0]
